Goal: Find contact information: Obtain details needed to contact an individual or organization

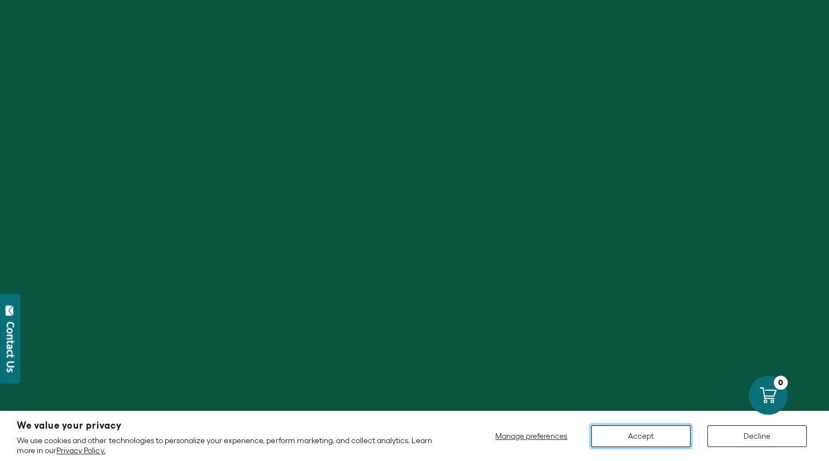
click at [631, 434] on button "Accept" at bounding box center [640, 437] width 99 height 22
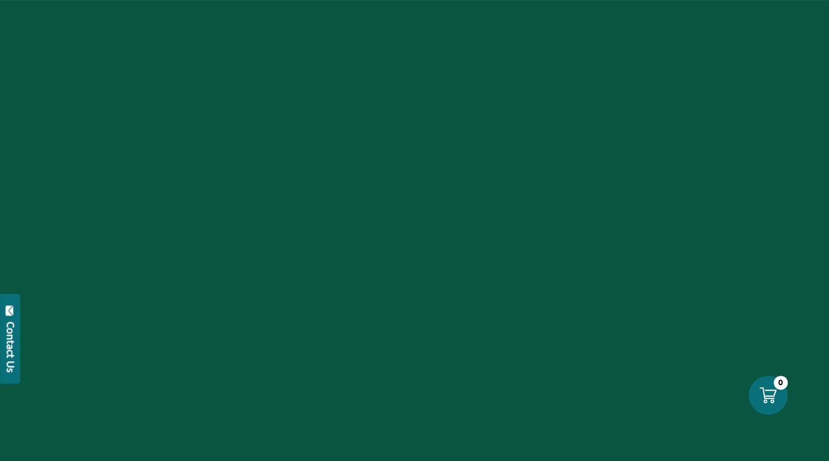
scroll to position [295, 0]
click at [12, 340] on div "Contact Us" at bounding box center [10, 347] width 11 height 51
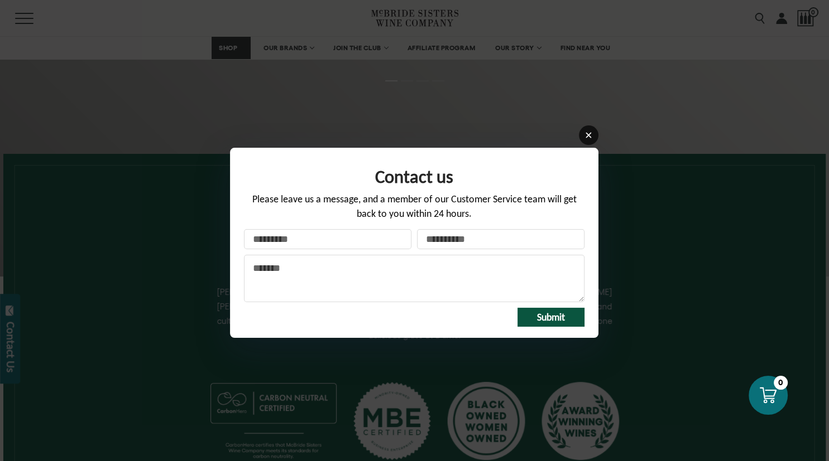
click at [584, 133] on link at bounding box center [589, 136] width 20 height 20
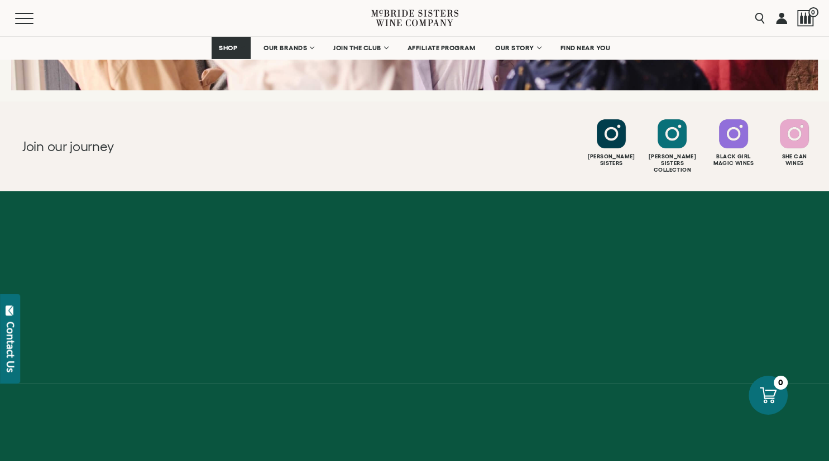
scroll to position [4417, 0]
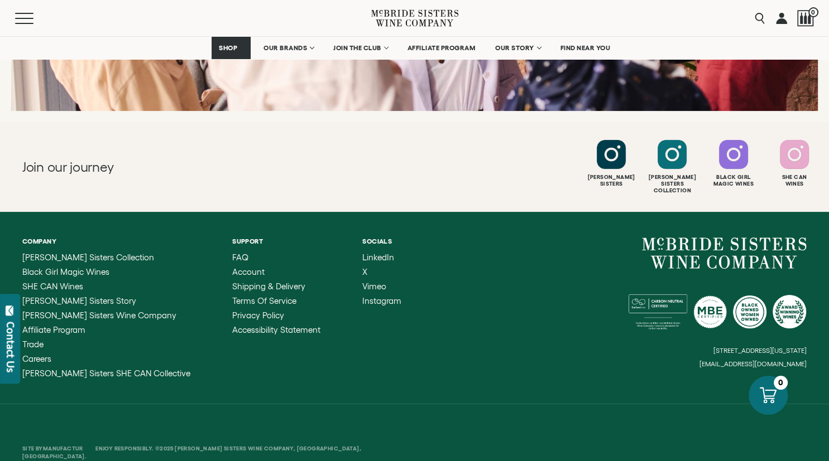
drag, startPoint x: 809, startPoint y: 342, endPoint x: 723, endPoint y: 340, distance: 85.9
click at [723, 340] on div "Company [PERSON_NAME] Sisters Collection Black Girl Magic Wines SHE CAN Wines […" at bounding box center [414, 308] width 829 height 192
drag, startPoint x: 713, startPoint y: 340, endPoint x: 811, endPoint y: 339, distance: 98.2
click at [819, 341] on div "Company [PERSON_NAME] Sisters Collection Black Girl Magic Wines SHE CAN Wines […" at bounding box center [414, 308] width 829 height 192
click at [796, 360] on small "[EMAIL_ADDRESS][DOMAIN_NAME]" at bounding box center [752, 364] width 107 height 8
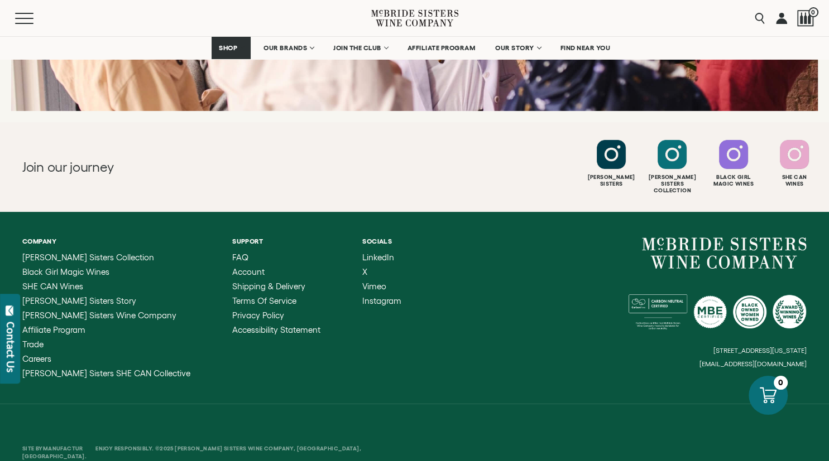
drag, startPoint x: 805, startPoint y: 340, endPoint x: 709, endPoint y: 339, distance: 96.0
click at [709, 339] on div "[STREET_ADDRESS][US_STATE] [EMAIL_ADDRESS][DOMAIN_NAME]" at bounding box center [611, 303] width 392 height 131
copy div "[GEOGRAPHIC_DATA][US_STATE] [EMAIL_ADDRESS][DOMAIN_NAME]"
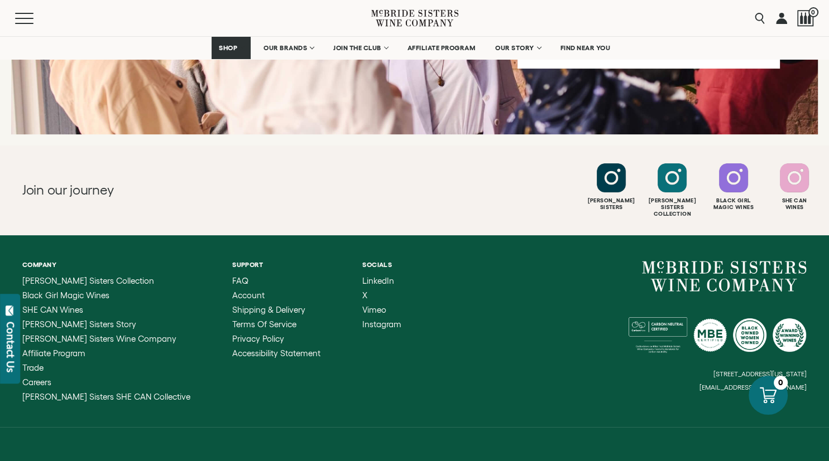
drag, startPoint x: 706, startPoint y: 363, endPoint x: 783, endPoint y: 360, distance: 77.1
click at [778, 358] on div "[STREET_ADDRESS][US_STATE] [EMAIL_ADDRESS][DOMAIN_NAME]" at bounding box center [611, 326] width 392 height 131
drag, startPoint x: 805, startPoint y: 363, endPoint x: 749, endPoint y: 364, distance: 56.4
click at [749, 384] on small "[EMAIL_ADDRESS][DOMAIN_NAME]" at bounding box center [752, 388] width 107 height 8
copy small "[DOMAIN_NAME]"
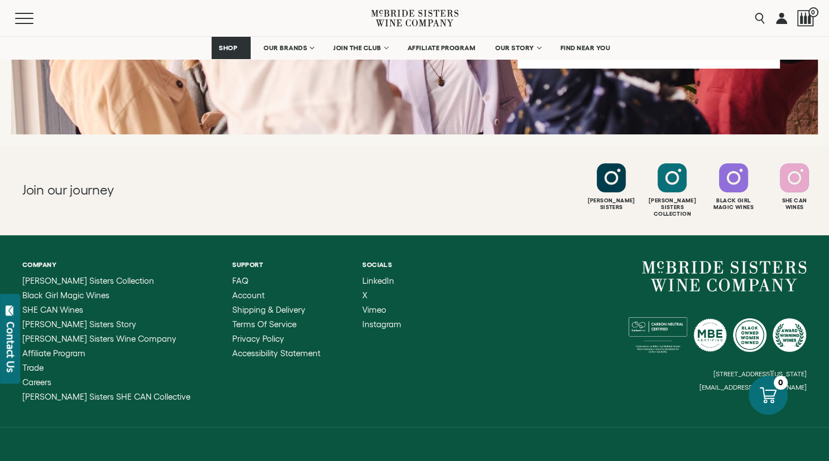
drag, startPoint x: 709, startPoint y: 363, endPoint x: 793, endPoint y: 361, distance: 83.7
click at [793, 384] on small "[EMAIL_ADDRESS][DOMAIN_NAME]" at bounding box center [752, 388] width 107 height 8
drag, startPoint x: 805, startPoint y: 363, endPoint x: 730, endPoint y: 363, distance: 74.8
click at [730, 384] on small "[EMAIL_ADDRESS][DOMAIN_NAME]" at bounding box center [752, 388] width 107 height 8
drag, startPoint x: 706, startPoint y: 364, endPoint x: 792, endPoint y: 365, distance: 85.4
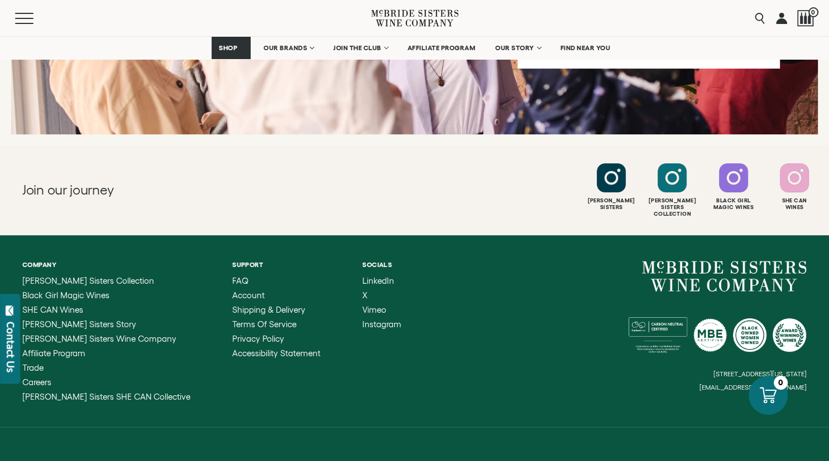
click at [787, 365] on div "[STREET_ADDRESS][US_STATE] [EMAIL_ADDRESS][DOMAIN_NAME]" at bounding box center [611, 326] width 392 height 131
